Goal: Task Accomplishment & Management: Manage account settings

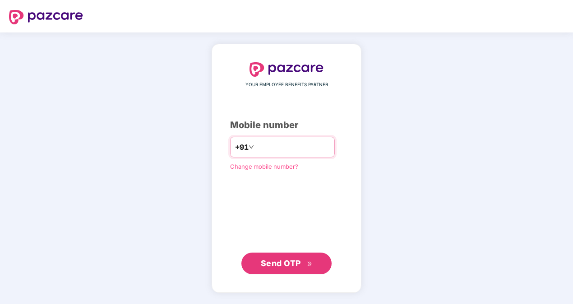
click at [280, 149] on input "number" at bounding box center [293, 147] width 74 height 14
type input "**********"
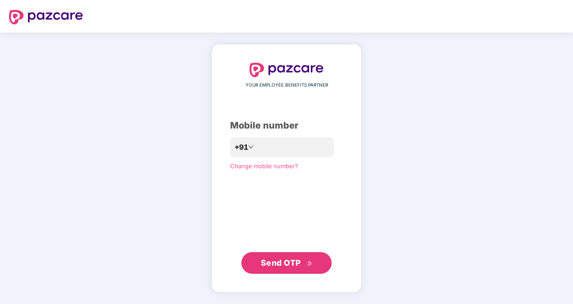
click at [311, 131] on div "Mobile number" at bounding box center [286, 126] width 113 height 14
click at [287, 263] on span "Send OTP" at bounding box center [281, 262] width 40 height 9
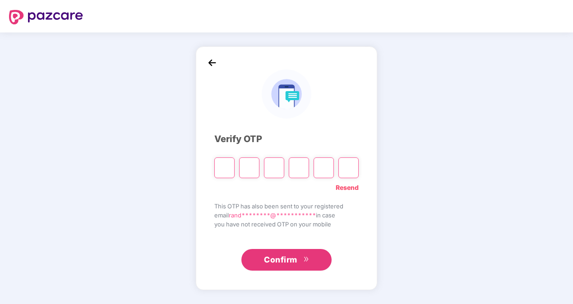
type input "*"
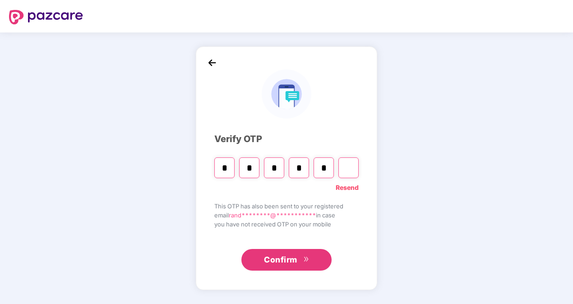
type input "*"
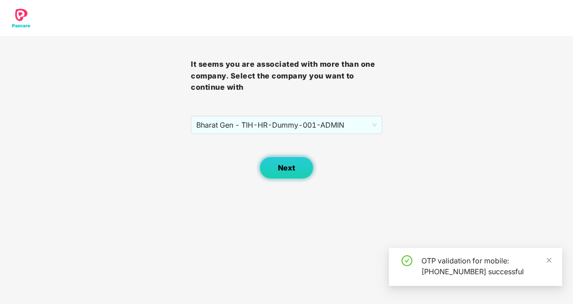
click at [283, 169] on span "Next" at bounding box center [286, 168] width 17 height 9
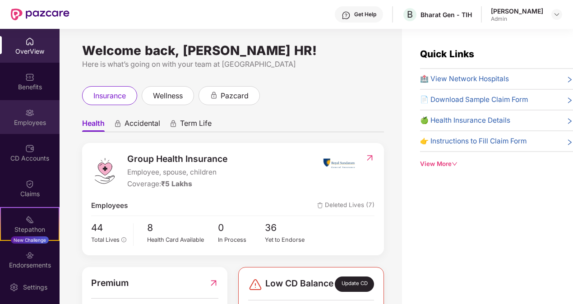
click at [27, 113] on img at bounding box center [29, 112] width 9 height 9
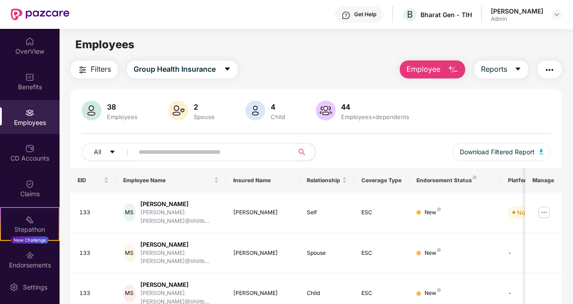
click at [231, 147] on input "text" at bounding box center [210, 152] width 143 height 14
type input "*****"
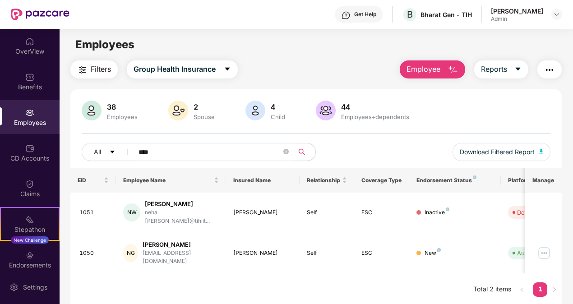
type input "****"
click at [419, 73] on span "Employee" at bounding box center [424, 69] width 34 height 11
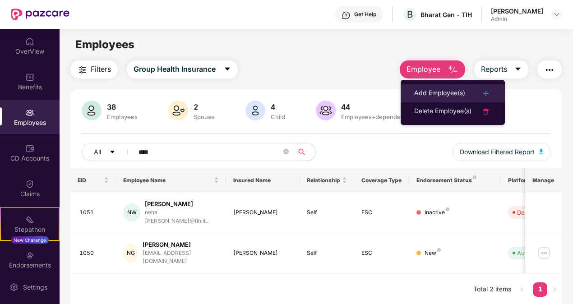
click at [430, 92] on div "Add Employee(s)" at bounding box center [439, 93] width 51 height 11
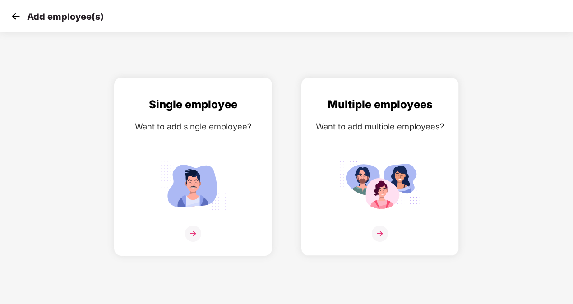
click at [214, 156] on div "Single employee Want to add single employee?" at bounding box center [193, 174] width 139 height 157
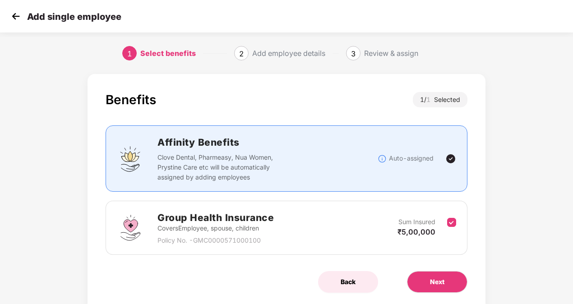
click at [343, 276] on button "Back" at bounding box center [348, 282] width 60 height 22
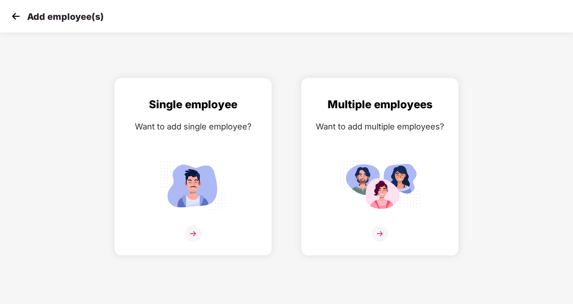
click at [15, 14] on img at bounding box center [16, 16] width 14 height 14
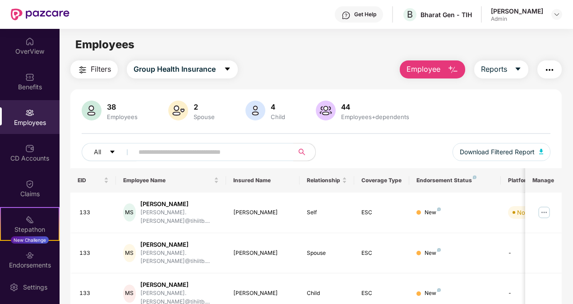
click at [37, 116] on div "Employees" at bounding box center [30, 117] width 60 height 34
